Goal: Task Accomplishment & Management: Manage account settings

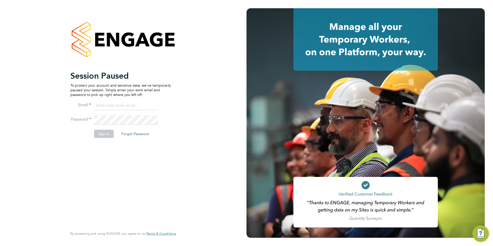
click at [118, 105] on input at bounding box center [126, 105] width 64 height 9
type input "[PERSON_NAME][EMAIL_ADDRESS][PERSON_NAME][DOMAIN_NAME]"
click at [104, 138] on li "Sign In Forgot Password" at bounding box center [120, 136] width 100 height 13
click at [105, 134] on button "Sign In" at bounding box center [104, 134] width 20 height 8
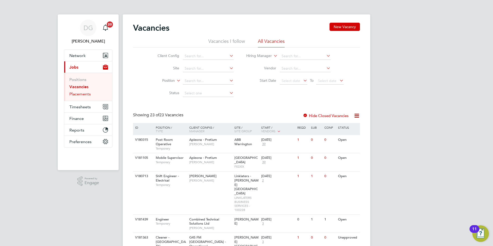
click at [81, 94] on link "Placements" at bounding box center [79, 93] width 21 height 5
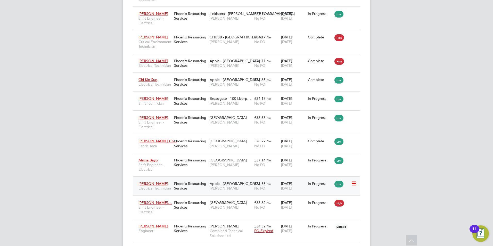
click at [241, 190] on span "NG Bailey" at bounding box center [230, 188] width 42 height 5
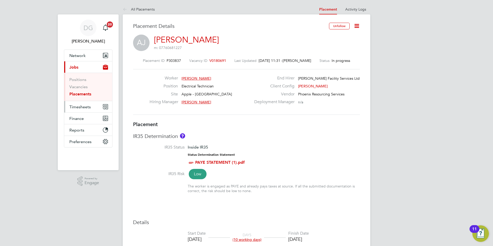
click at [83, 108] on span "Timesheets" at bounding box center [79, 106] width 21 height 5
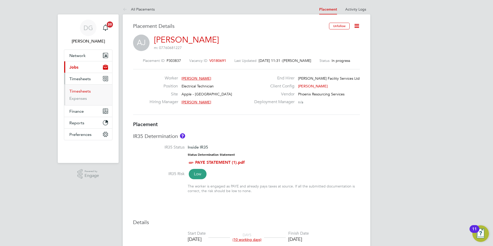
click at [83, 90] on link "Timesheets" at bounding box center [79, 91] width 21 height 5
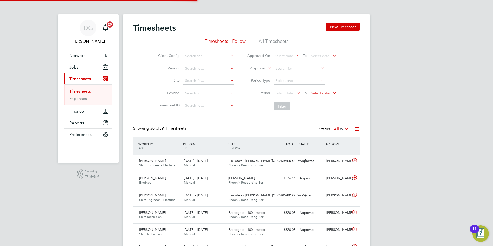
scroll to position [13, 45]
click at [341, 28] on button "New Timesheet" at bounding box center [343, 27] width 34 height 8
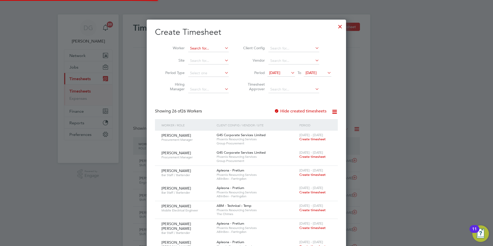
click at [201, 48] on input at bounding box center [208, 48] width 40 height 7
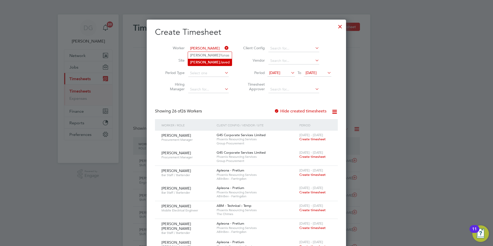
click at [201, 60] on li "Aasim Javed" at bounding box center [210, 62] width 44 height 7
type input "Aasim Javed"
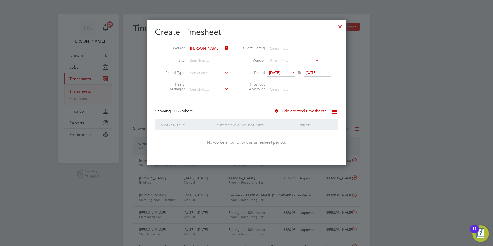
click at [290, 73] on icon at bounding box center [290, 72] width 0 height 7
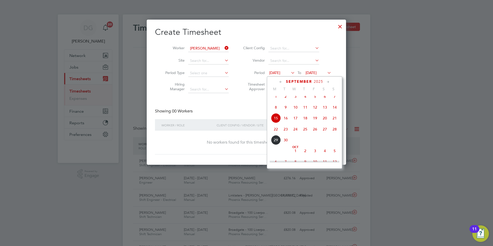
click at [275, 131] on span "22" at bounding box center [276, 129] width 10 height 10
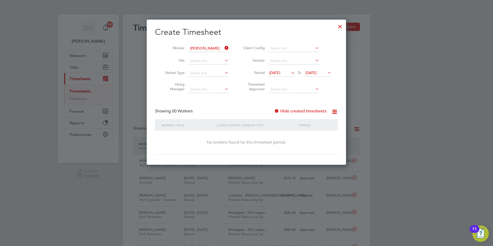
click at [326, 74] on icon at bounding box center [326, 72] width 0 height 7
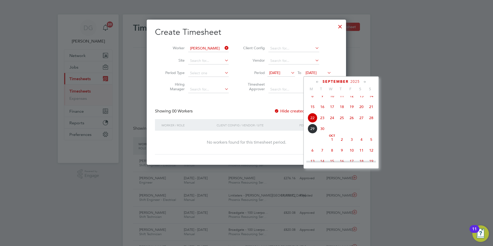
click at [351, 144] on span "3" at bounding box center [352, 139] width 10 height 10
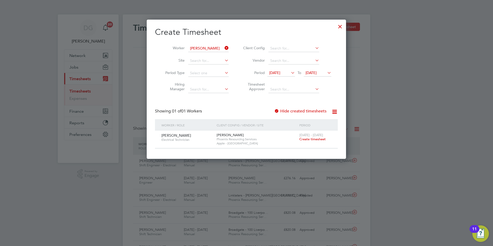
click at [290, 72] on icon at bounding box center [290, 72] width 0 height 7
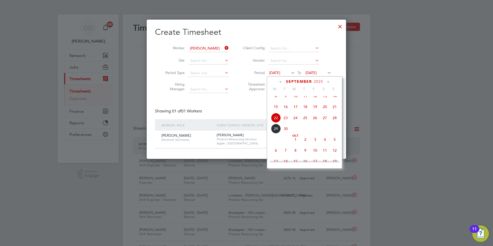
click at [316, 110] on span "19" at bounding box center [315, 107] width 10 height 10
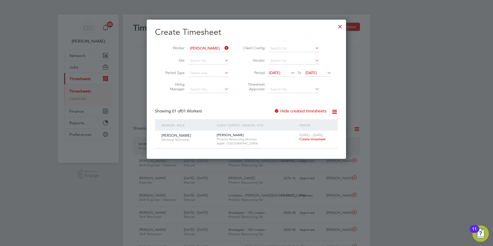
click at [316, 72] on span "03 Oct 2025" at bounding box center [310, 72] width 11 height 5
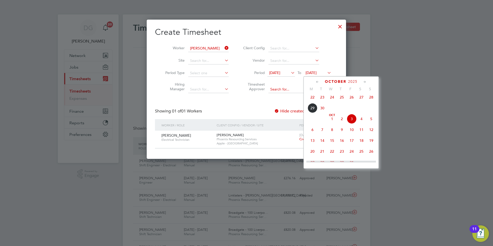
click at [268, 92] on input at bounding box center [293, 89] width 51 height 7
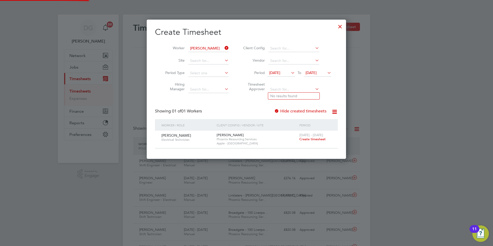
click at [316, 71] on span "03 Oct 2025" at bounding box center [310, 72] width 11 height 5
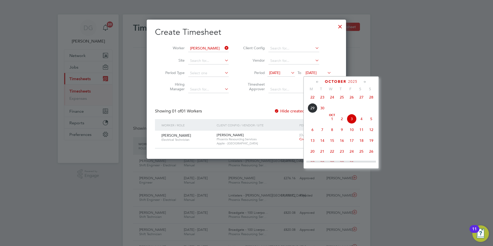
click at [352, 100] on span "26" at bounding box center [352, 97] width 10 height 10
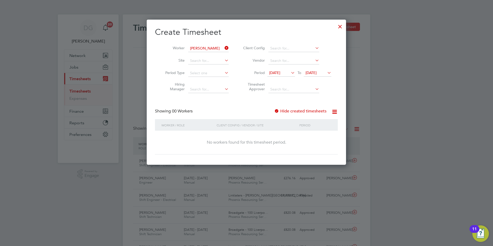
click at [231, 103] on div "Create Timesheet Worker Aasim Javed Site Period Type Hiring Manager Client Conf…" at bounding box center [246, 91] width 183 height 128
drag, startPoint x: 226, startPoint y: 108, endPoint x: 228, endPoint y: 106, distance: 3.1
click at [227, 107] on div "Create Timesheet Worker Aasim Javed Site Period Type Hiring Manager Client Conf…" at bounding box center [246, 91] width 183 height 128
click at [228, 106] on div "Create Timesheet Worker Aasim Javed Site Period Type Hiring Manager Client Conf…" at bounding box center [246, 91] width 183 height 128
click at [290, 73] on icon at bounding box center [290, 72] width 0 height 7
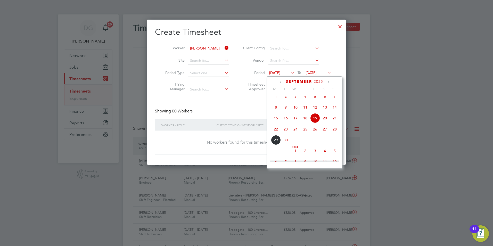
click at [277, 133] on span "22" at bounding box center [276, 129] width 10 height 10
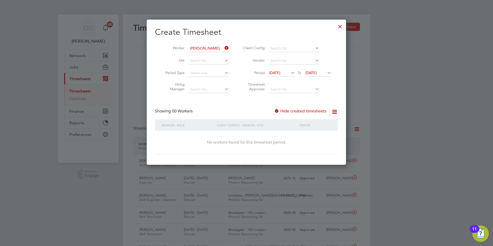
click at [326, 72] on icon at bounding box center [326, 72] width 0 height 7
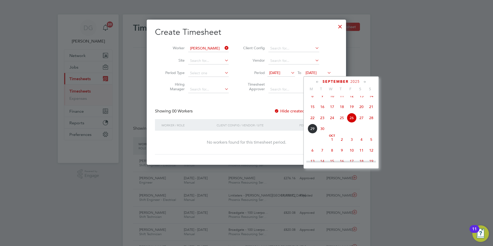
click at [352, 142] on span "3" at bounding box center [352, 139] width 10 height 10
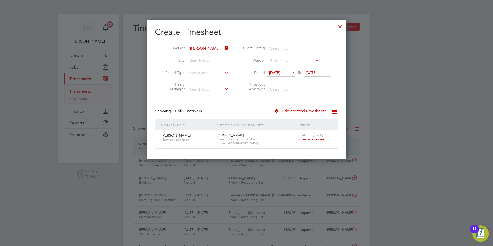
click at [309, 139] on span "Create timesheet" at bounding box center [312, 139] width 26 height 4
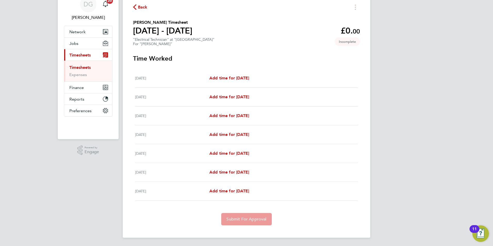
click at [140, 6] on span "Back" at bounding box center [143, 7] width 10 height 6
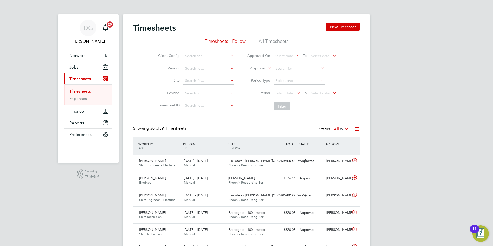
click at [276, 42] on li "All Timesheets" at bounding box center [273, 42] width 30 height 9
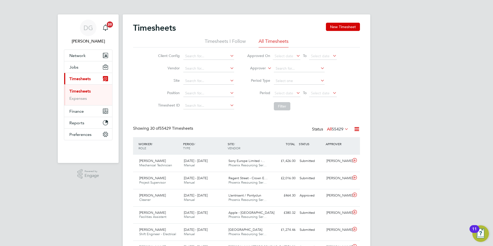
click at [266, 69] on icon at bounding box center [266, 66] width 0 height 5
click at [253, 75] on li "Worker" at bounding box center [253, 74] width 26 height 7
click at [291, 71] on input at bounding box center [299, 68] width 51 height 7
type input "Aasim Yunas"
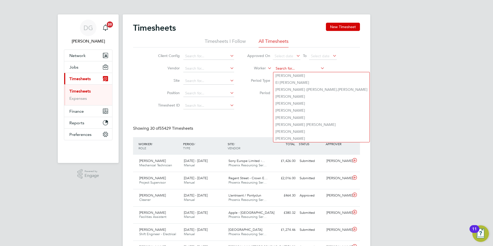
click at [298, 67] on input at bounding box center [299, 68] width 51 height 7
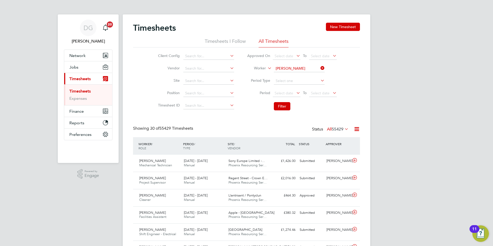
click at [297, 74] on li "Aasim Javed" at bounding box center [298, 75] width 51 height 7
type input "Aasim Javed"
click at [286, 106] on button "Filter" at bounding box center [282, 106] width 16 height 8
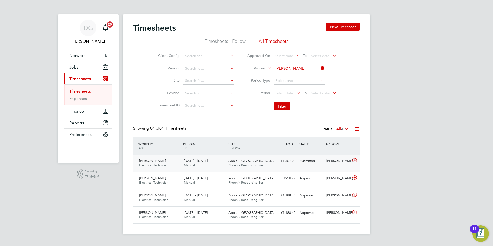
click at [278, 166] on div "Aasim Javed Electrical Technician 20 - 26 Sep 2025 20 - 26 Sep 2025 Manual Appl…" at bounding box center [246, 163] width 227 height 17
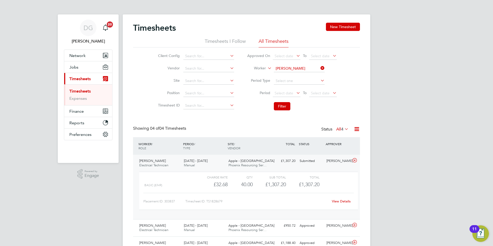
click at [342, 201] on link "View Details" at bounding box center [341, 201] width 19 height 4
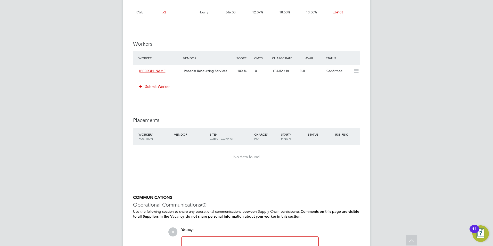
scroll to position [341, 0]
